Goal: Information Seeking & Learning: Check status

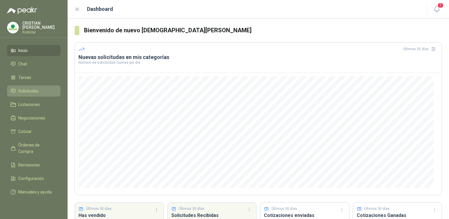
click at [34, 92] on span "Solicitudes" at bounding box center [28, 91] width 20 height 6
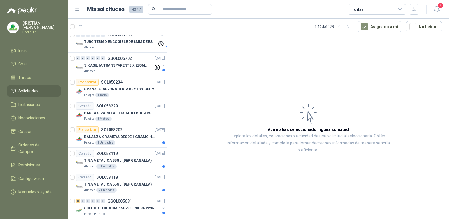
scroll to position [323, 0]
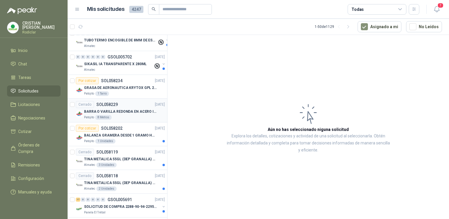
click at [129, 109] on p "BARRA O VARILLA REDONDA EN ACERO INOXIDABLE DE 2" O 50 MM" at bounding box center [120, 112] width 73 height 6
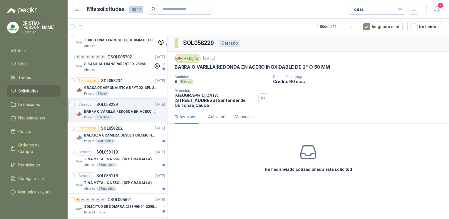
click at [216, 69] on p "BARRA O VARILLA REDONDA EN ACERO INOXIDABLE DE 2" O 50 MM" at bounding box center [253, 67] width 156 height 6
click at [314, 159] on icon at bounding box center [308, 152] width 15 height 13
click at [204, 100] on p "[GEOGRAPHIC_DATA], [STREET_ADDRESS]" at bounding box center [215, 100] width 81 height 15
click at [225, 116] on div "Cotizaciones Actividad Mensajes" at bounding box center [214, 117] width 78 height 14
click at [217, 115] on div "Actividad" at bounding box center [216, 117] width 17 height 6
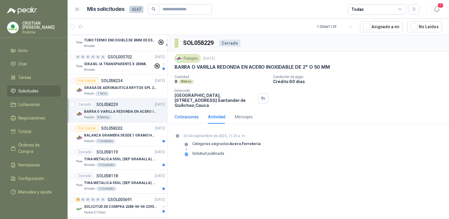
click at [191, 116] on div "Cotizaciones" at bounding box center [187, 117] width 24 height 6
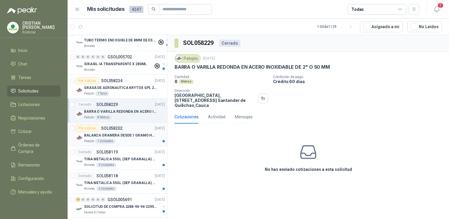
click at [114, 139] on div "1 Unidades" at bounding box center [105, 141] width 20 height 5
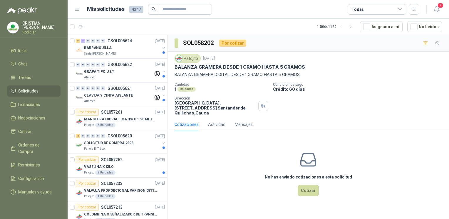
scroll to position [853, 0]
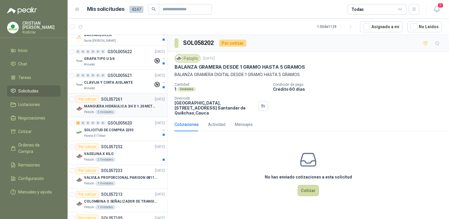
click at [129, 110] on div "Patojito 3 Unidades" at bounding box center [124, 112] width 81 height 5
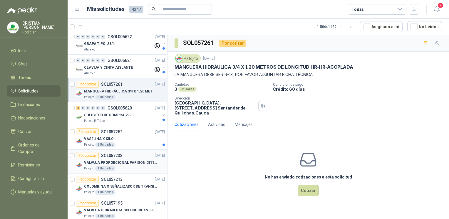
scroll to position [882, 0]
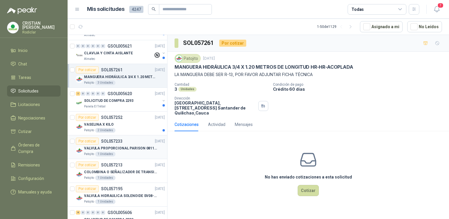
click at [122, 152] on div "Patojito 1 Unidades" at bounding box center [124, 154] width 81 height 5
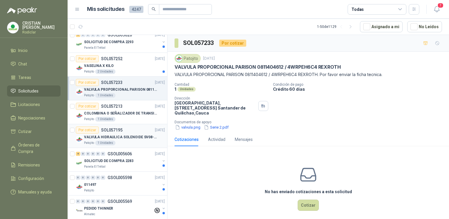
scroll to position [970, 0]
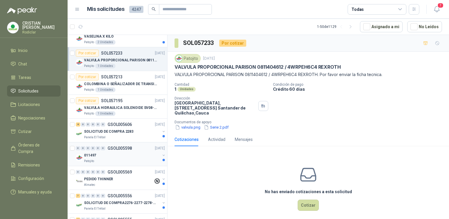
click at [111, 159] on div "Patojito" at bounding box center [122, 161] width 76 height 5
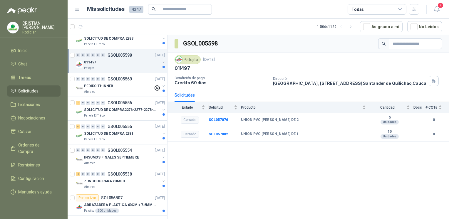
scroll to position [1068, 0]
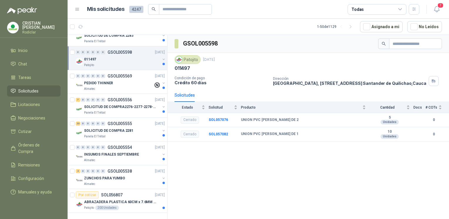
drag, startPoint x: 230, startPoint y: 172, endPoint x: 222, endPoint y: 169, distance: 8.2
click at [227, 172] on div "GSOL005598 Patojito [DATE] 011497 Condición de pago Crédito 60 días Dirección […" at bounding box center [309, 128] width 282 height 186
click at [441, 9] on button "7" at bounding box center [437, 9] width 11 height 11
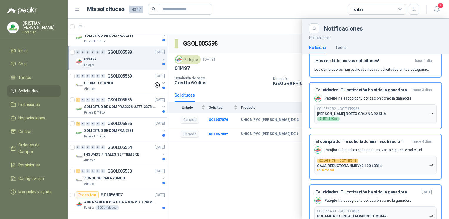
scroll to position [15, 0]
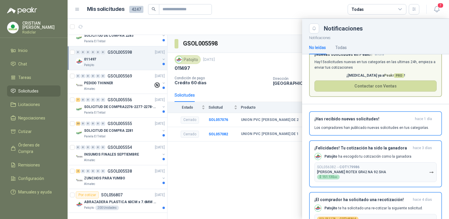
click at [265, 191] on div at bounding box center [259, 119] width 382 height 201
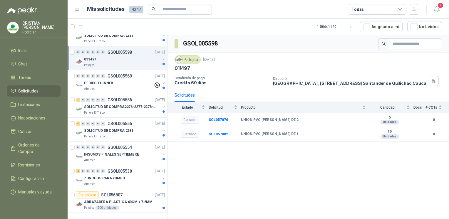
click at [432, 4] on button "7" at bounding box center [437, 9] width 11 height 11
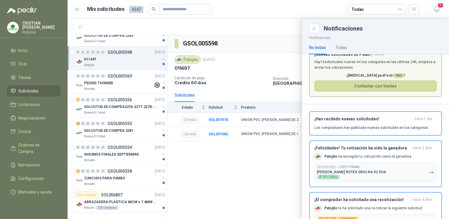
click at [267, 29] on div at bounding box center [259, 119] width 382 height 201
